Goal: Task Accomplishment & Management: Use online tool/utility

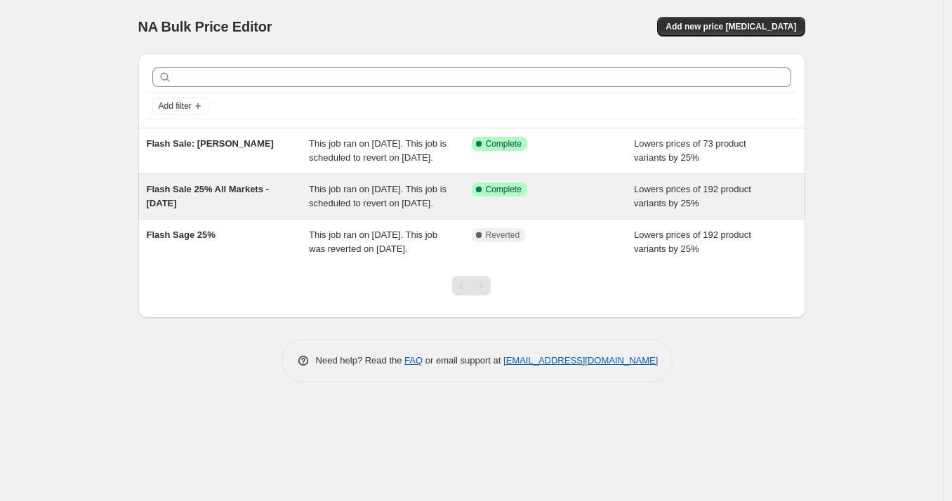
click at [261, 211] on div "Flash Sale 25% All Markets - September 2025" at bounding box center [228, 197] width 163 height 28
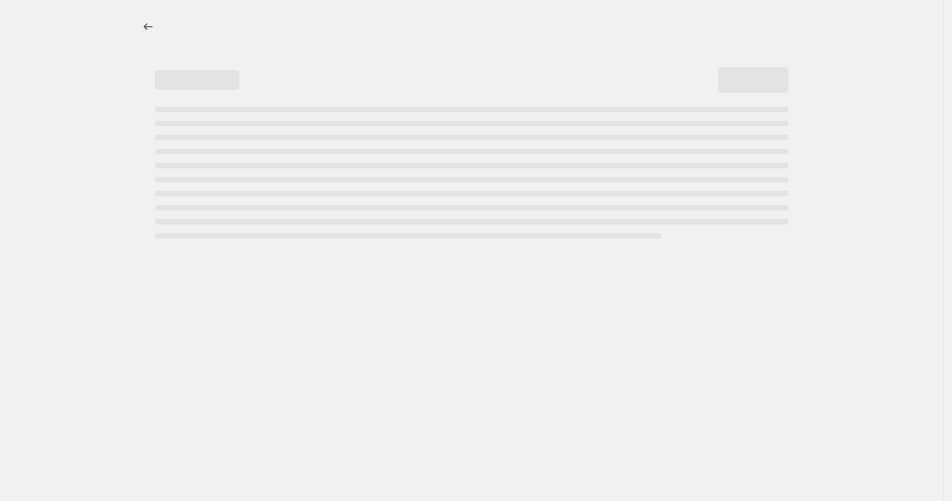
select select "percentage"
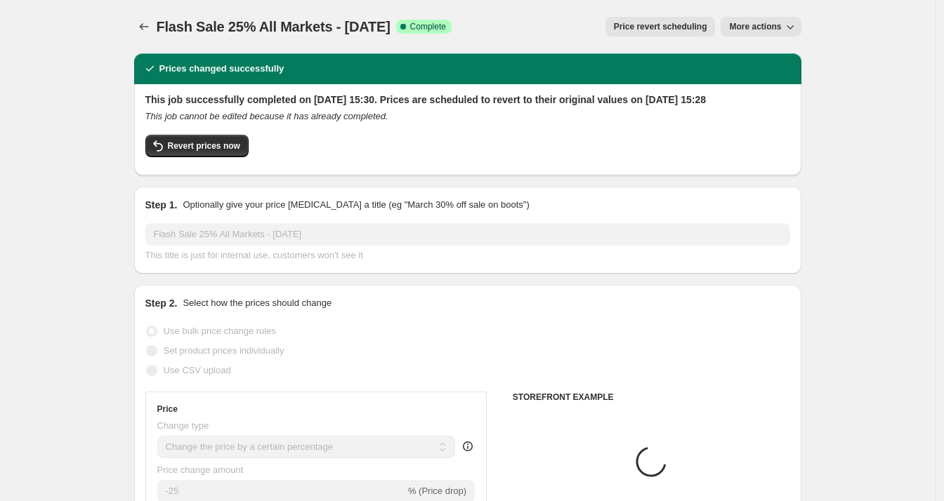
select select "tag"
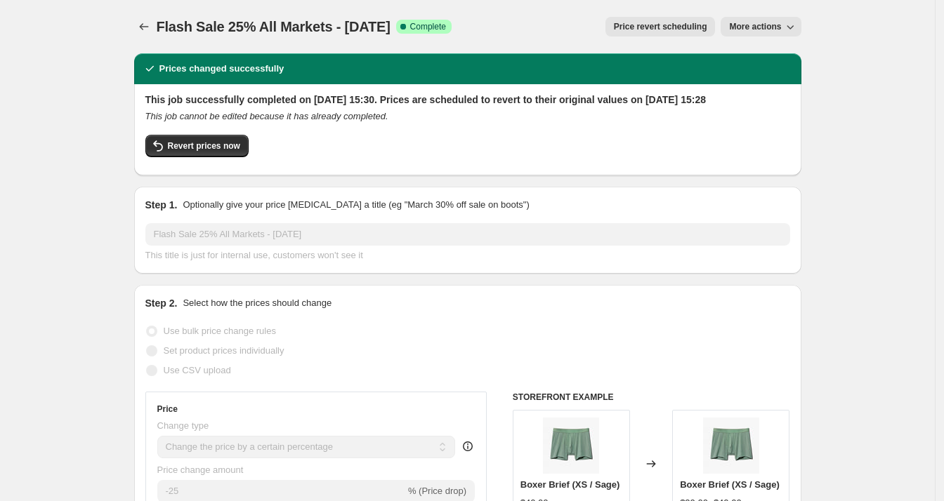
click at [639, 30] on span "Price revert scheduling" at bounding box center [660, 26] width 93 height 11
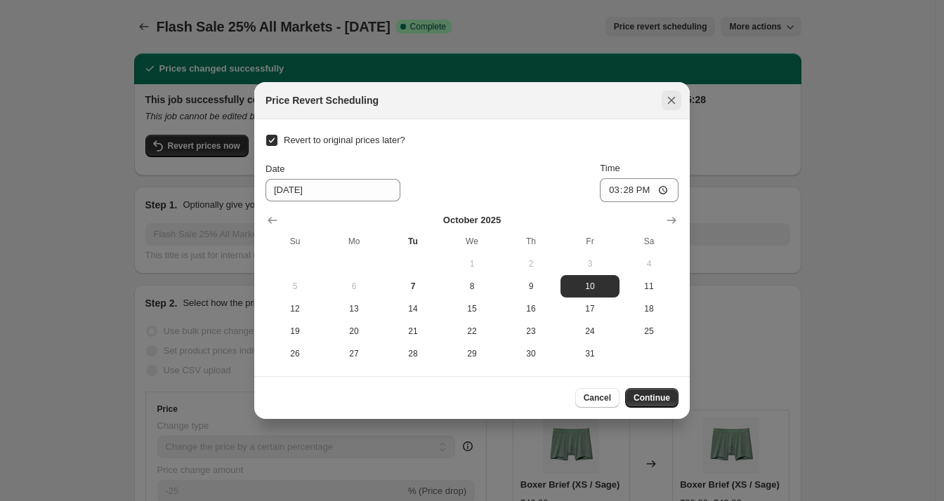
click at [677, 98] on icon "Close" at bounding box center [671, 100] width 14 height 14
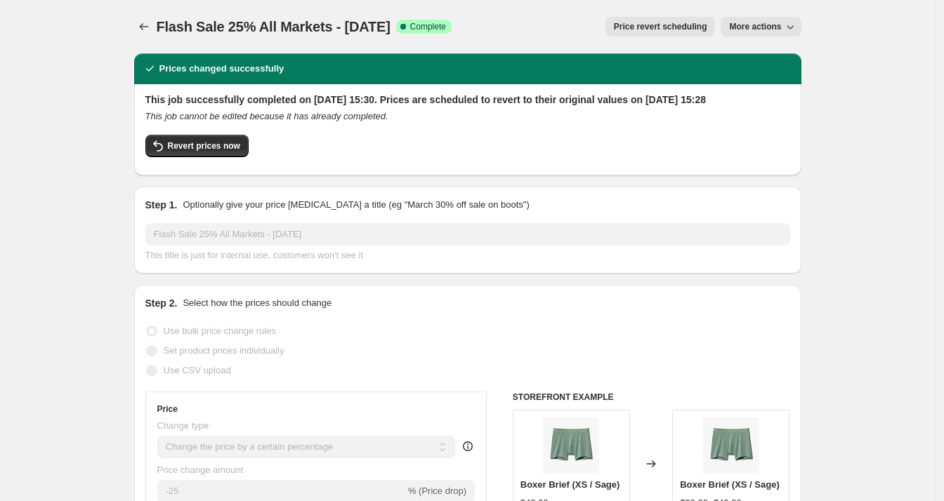
click at [761, 27] on span "More actions" at bounding box center [755, 26] width 52 height 11
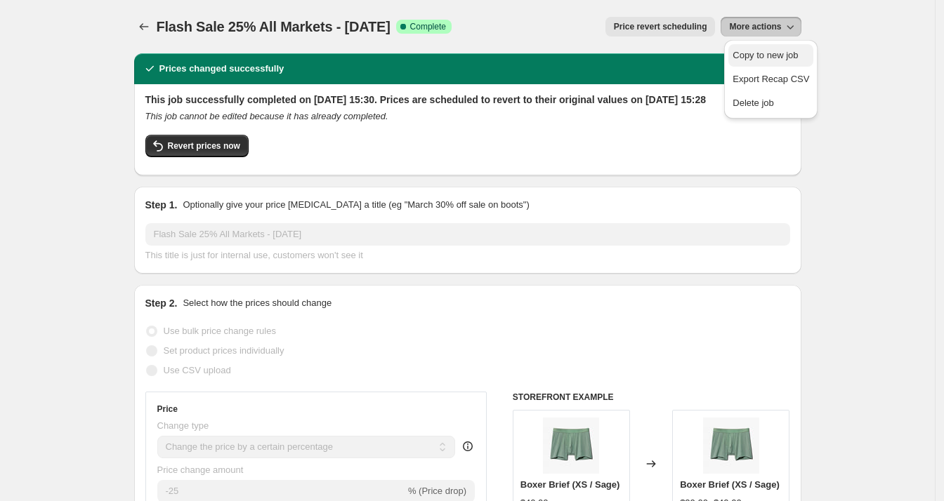
click at [776, 56] on span "Copy to new job" at bounding box center [764, 55] width 65 height 11
select select "percentage"
select select "tag"
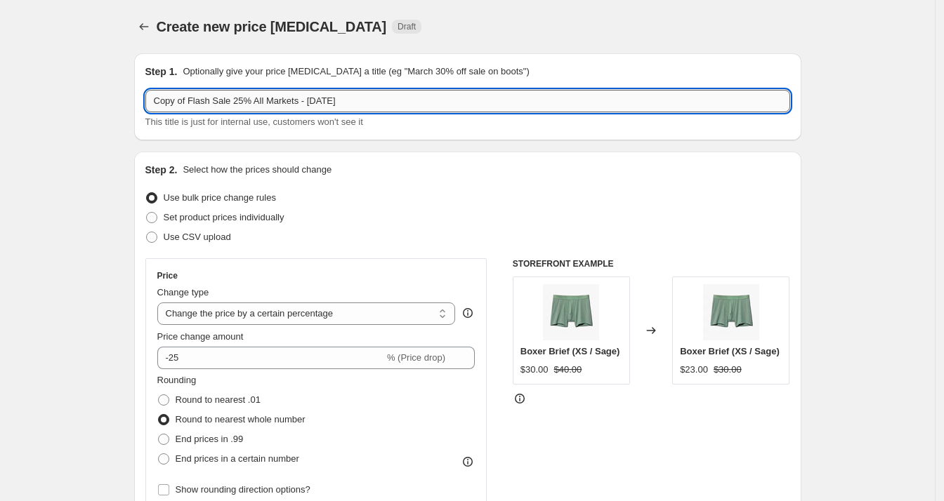
drag, startPoint x: 193, startPoint y: 100, endPoint x: 212, endPoint y: 100, distance: 19.0
click at [193, 100] on input "Copy of Flash Sale 25% All Markets - September 2025" at bounding box center [467, 101] width 645 height 22
drag, startPoint x: 252, startPoint y: 100, endPoint x: 254, endPoint y: 114, distance: 14.1
click at [252, 102] on input "Copy of Flash Sale 25% All Markets - September 2025" at bounding box center [467, 101] width 645 height 22
drag, startPoint x: 192, startPoint y: 100, endPoint x: 155, endPoint y: 100, distance: 37.9
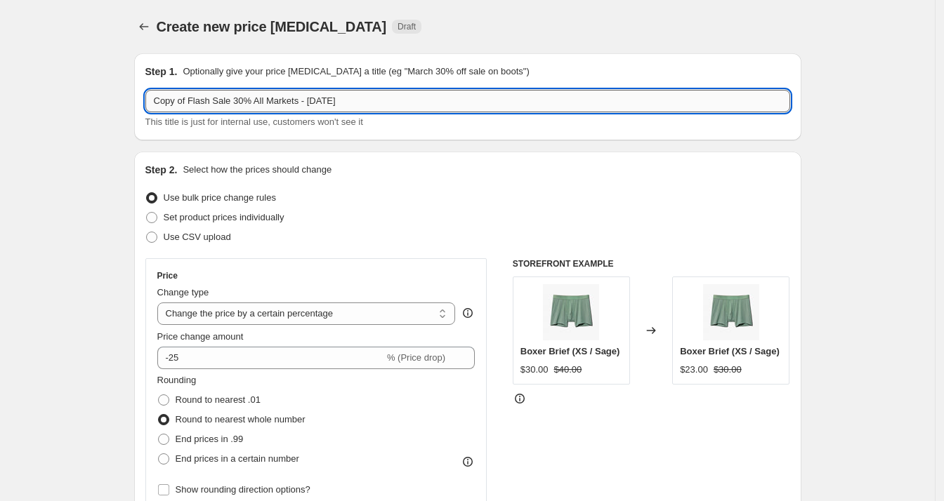
click at [155, 100] on input "Copy of Flash Sale 30% All Markets - September 2025" at bounding box center [467, 101] width 645 height 22
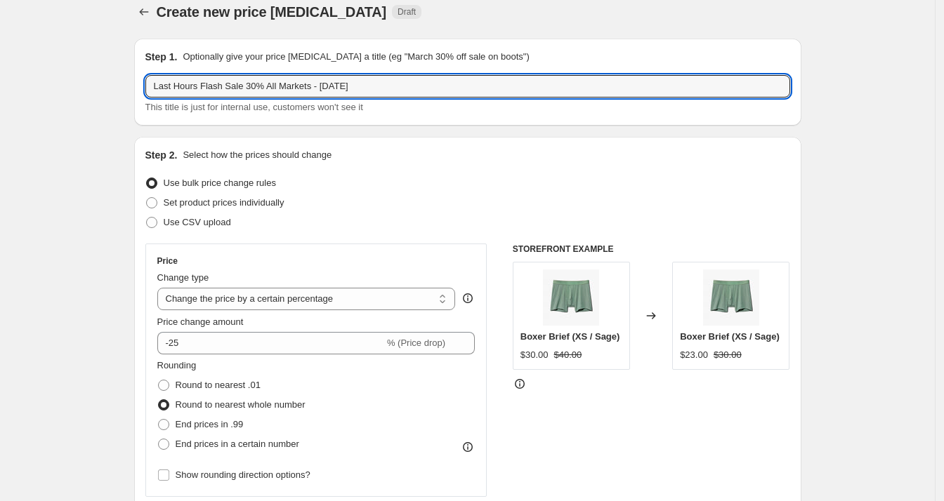
scroll to position [14, 0]
type input "Last Hours Flash Sale 30% All Markets - September 2025"
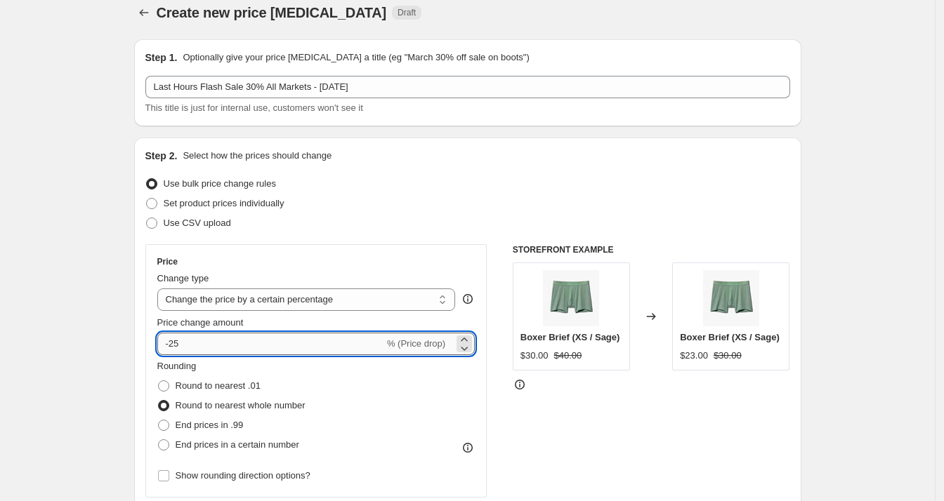
click at [190, 348] on input "-25" at bounding box center [270, 344] width 227 height 22
type input "-2"
type input "-30"
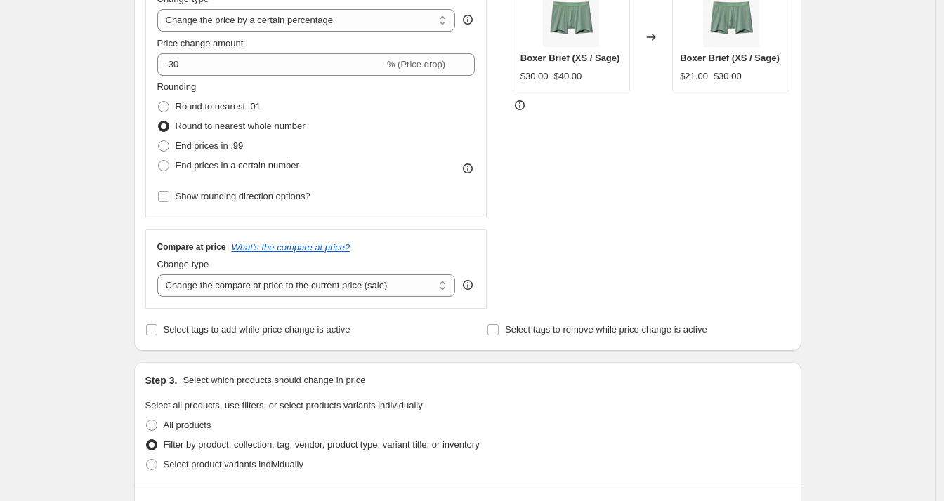
scroll to position [216, 0]
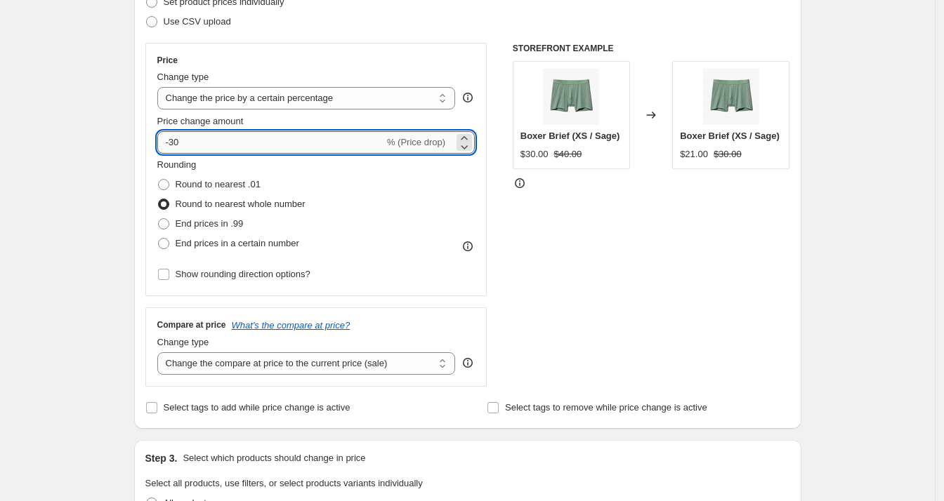
click at [197, 143] on input "-30" at bounding box center [270, 142] width 227 height 22
click at [589, 216] on div "STOREFRONT EXAMPLE Boxer Brief (XS / Sage) $30.00 $40.00 Changed to Boxer Brief…" at bounding box center [651, 215] width 277 height 344
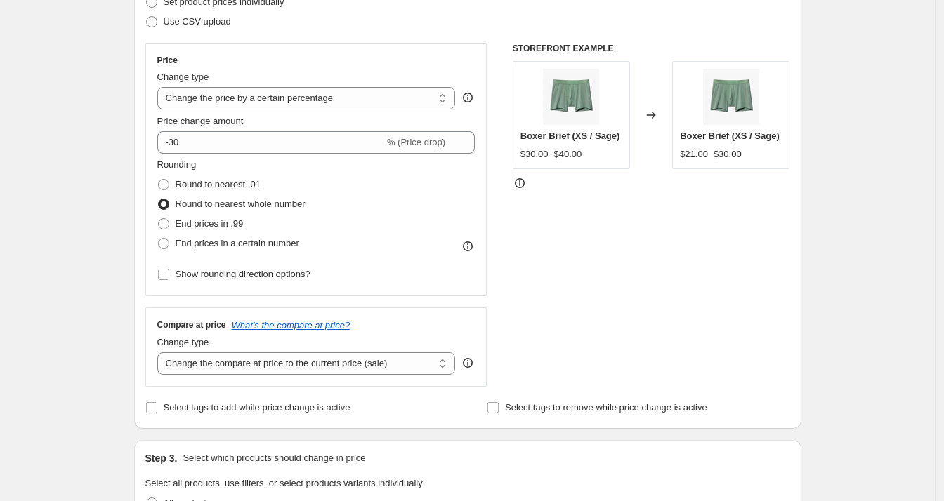
click at [522, 181] on icon at bounding box center [520, 183] width 14 height 14
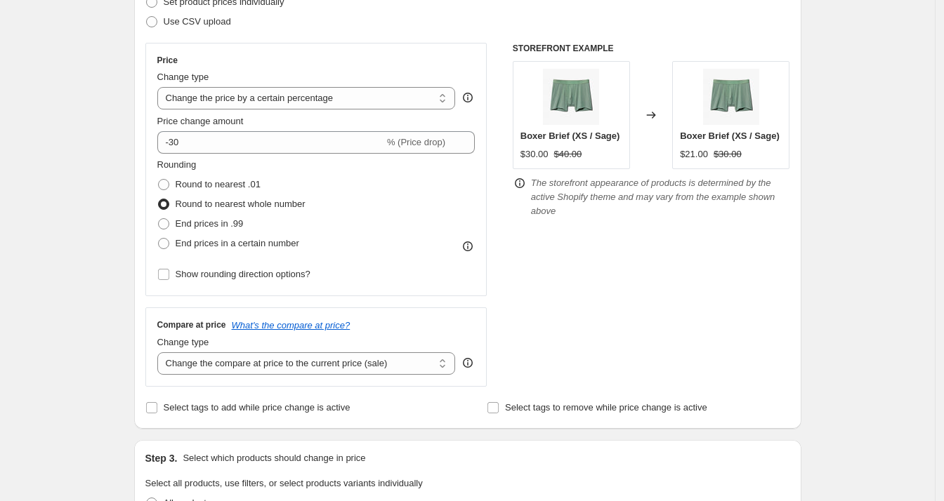
click at [559, 262] on div "STOREFRONT EXAMPLE Boxer Brief (XS / Sage) $30.00 $40.00 Changed to Boxer Brief…" at bounding box center [651, 215] width 277 height 344
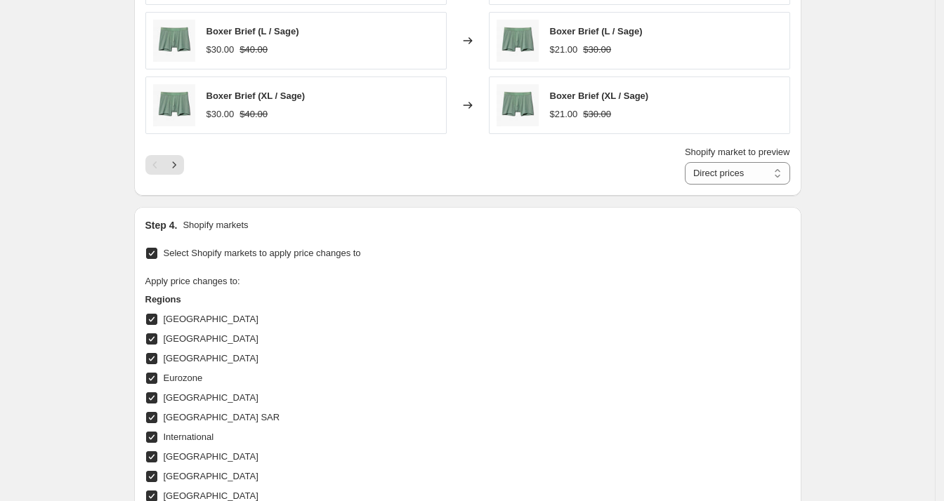
scroll to position [1169, 0]
click at [181, 166] on icon "Next" at bounding box center [174, 164] width 14 height 14
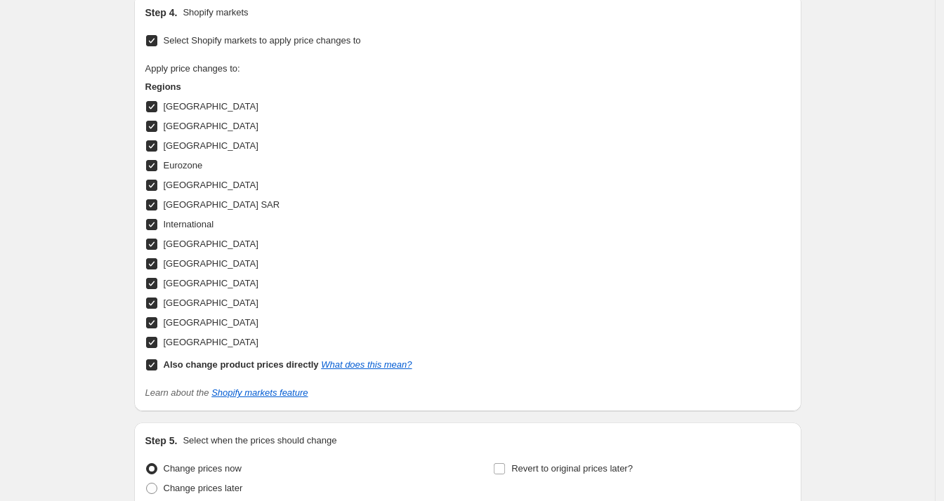
scroll to position [1509, 0]
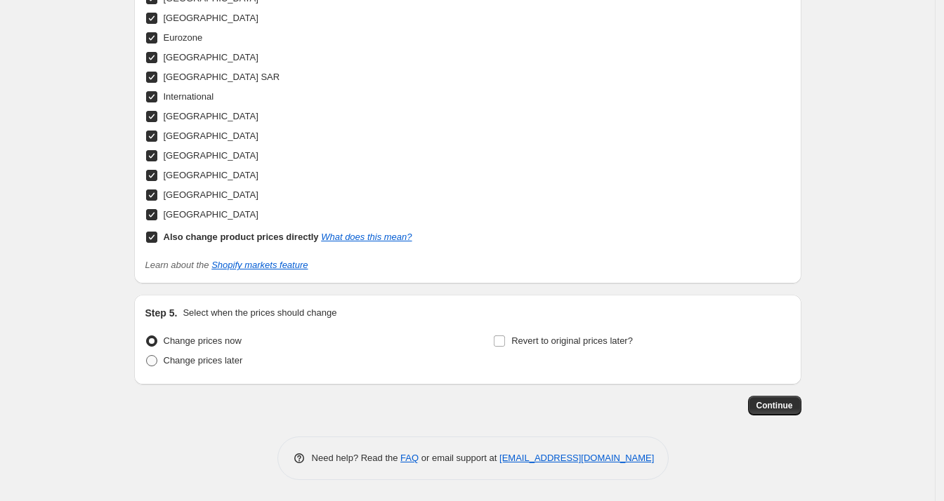
click at [155, 364] on span at bounding box center [151, 360] width 11 height 11
click at [147, 356] on input "Change prices later" at bounding box center [146, 355] width 1 height 1
radio input "true"
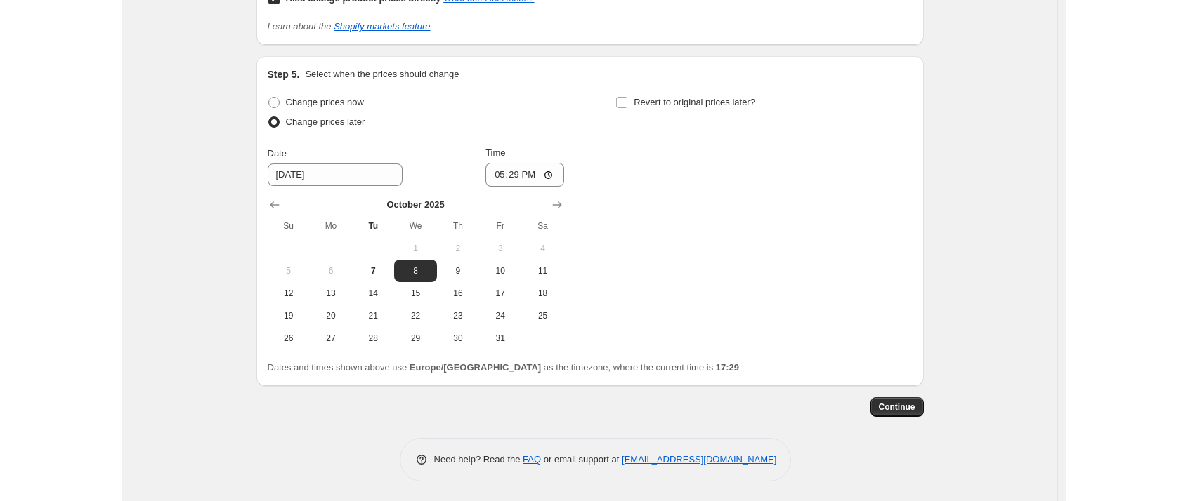
scroll to position [1749, 0]
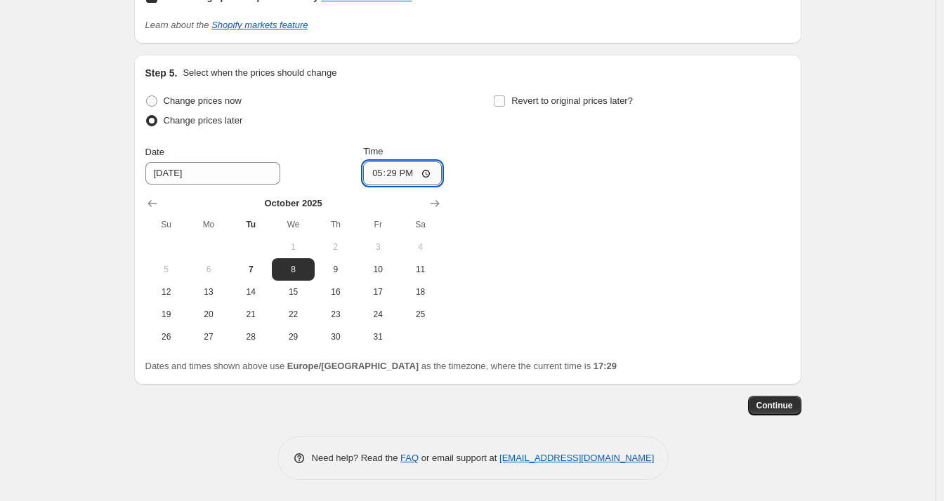
drag, startPoint x: 428, startPoint y: 174, endPoint x: 416, endPoint y: 173, distance: 11.3
click at [419, 173] on input "17:29" at bounding box center [402, 174] width 79 height 24
click at [414, 172] on input "17:29" at bounding box center [402, 174] width 79 height 24
drag, startPoint x: 400, startPoint y: 175, endPoint x: 373, endPoint y: 196, distance: 34.0
click at [400, 176] on input "17:29" at bounding box center [402, 174] width 79 height 24
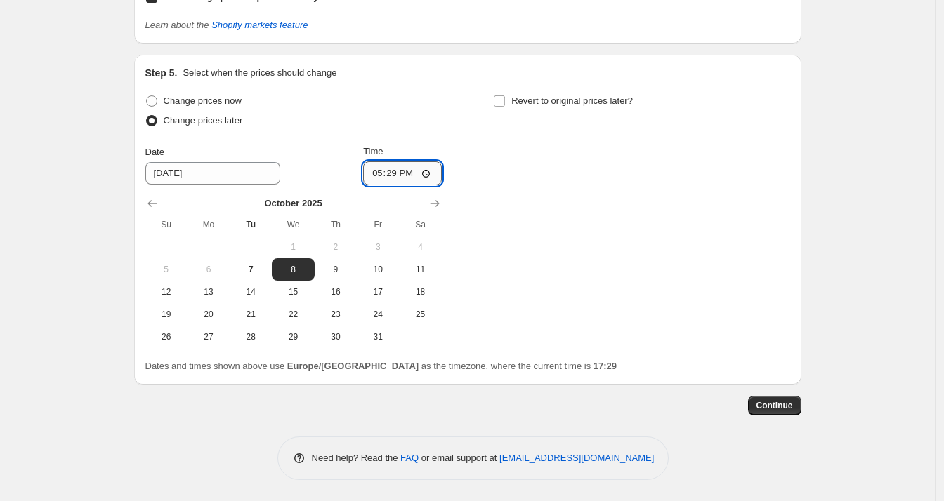
click at [401, 165] on input "17:29" at bounding box center [402, 174] width 79 height 24
click at [289, 269] on span "8" at bounding box center [292, 269] width 31 height 11
click at [400, 171] on input "17:29" at bounding box center [402, 174] width 79 height 24
drag, startPoint x: 396, startPoint y: 173, endPoint x: 394, endPoint y: 180, distance: 7.3
click at [395, 176] on input "17:29" at bounding box center [402, 174] width 79 height 24
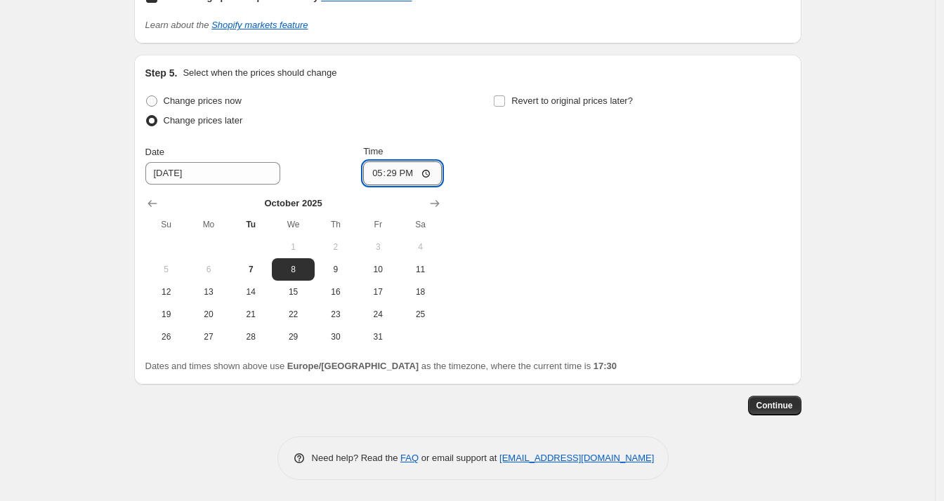
click at [400, 171] on input "17:29" at bounding box center [402, 174] width 79 height 24
